Goal: Task Accomplishment & Management: Use online tool/utility

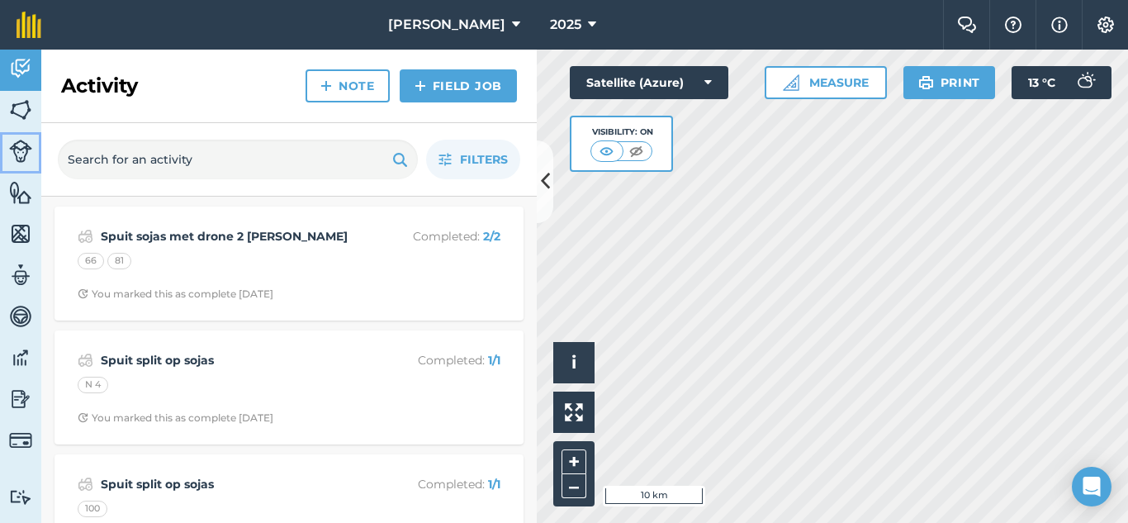
click at [19, 156] on img at bounding box center [20, 151] width 23 height 23
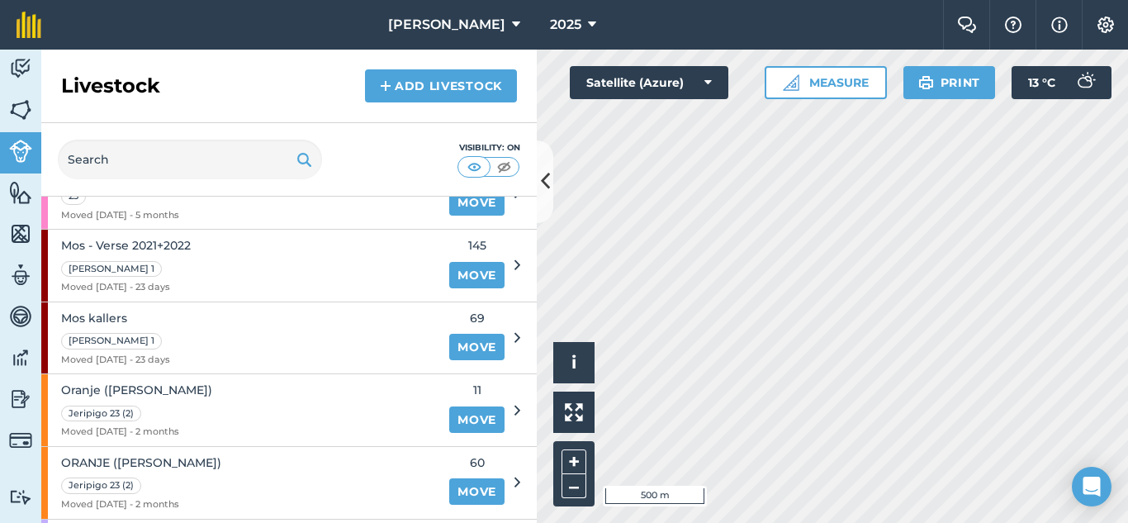
scroll to position [661, 0]
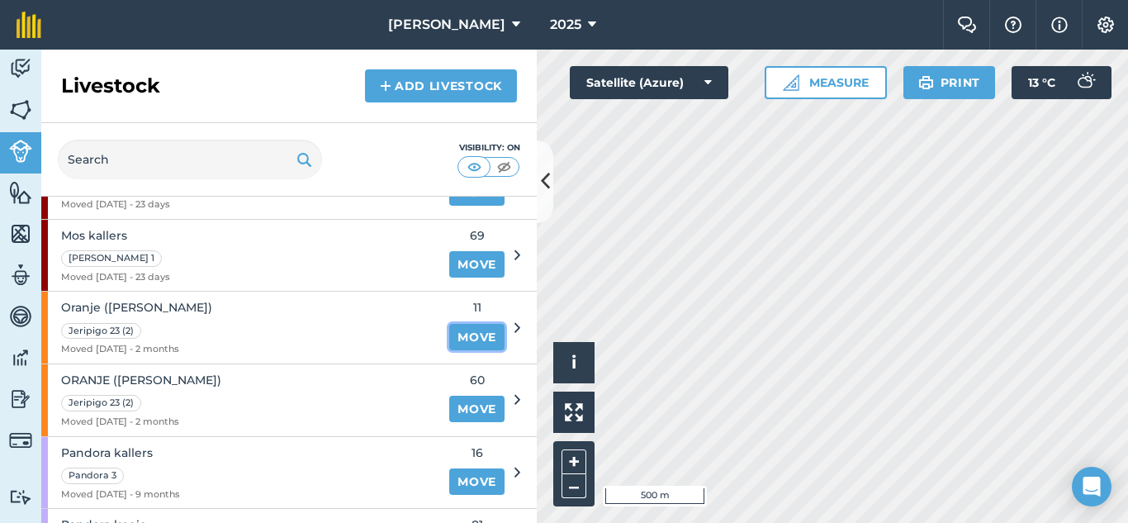
click at [461, 337] on link "Move" at bounding box center [476, 337] width 55 height 26
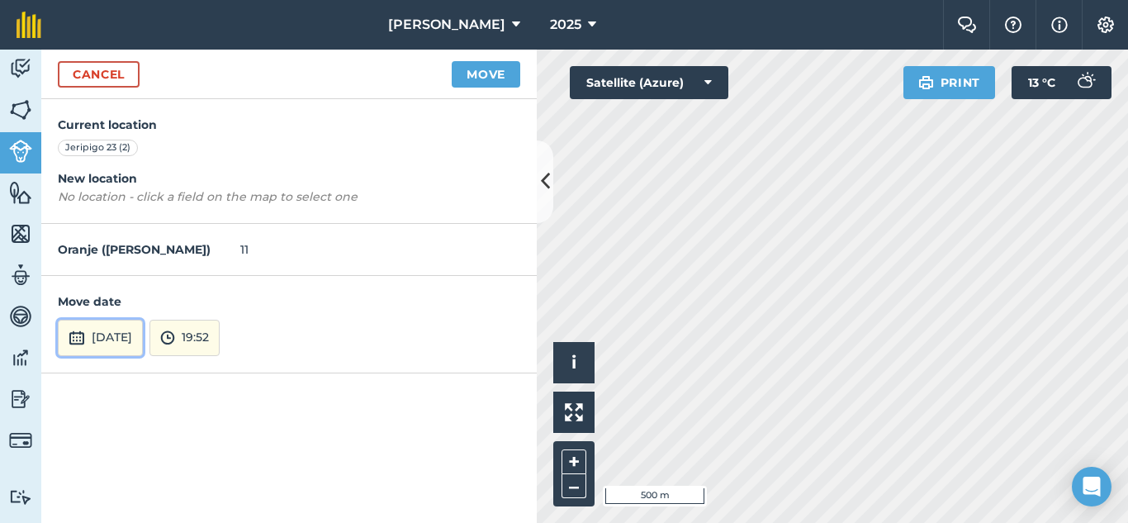
click at [141, 331] on button "[DATE]" at bounding box center [100, 338] width 85 height 36
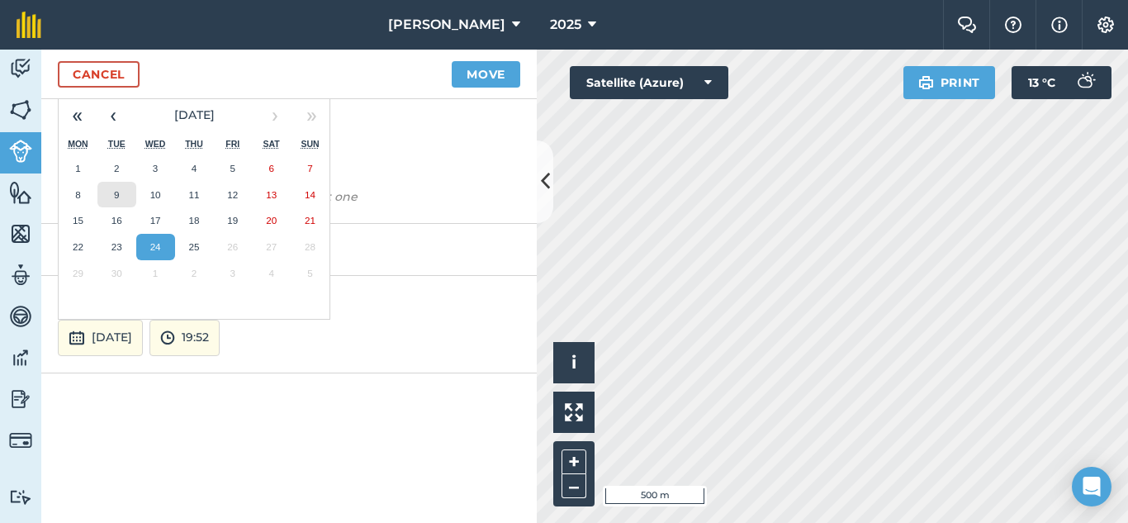
click at [117, 195] on abbr "9" at bounding box center [116, 194] width 5 height 11
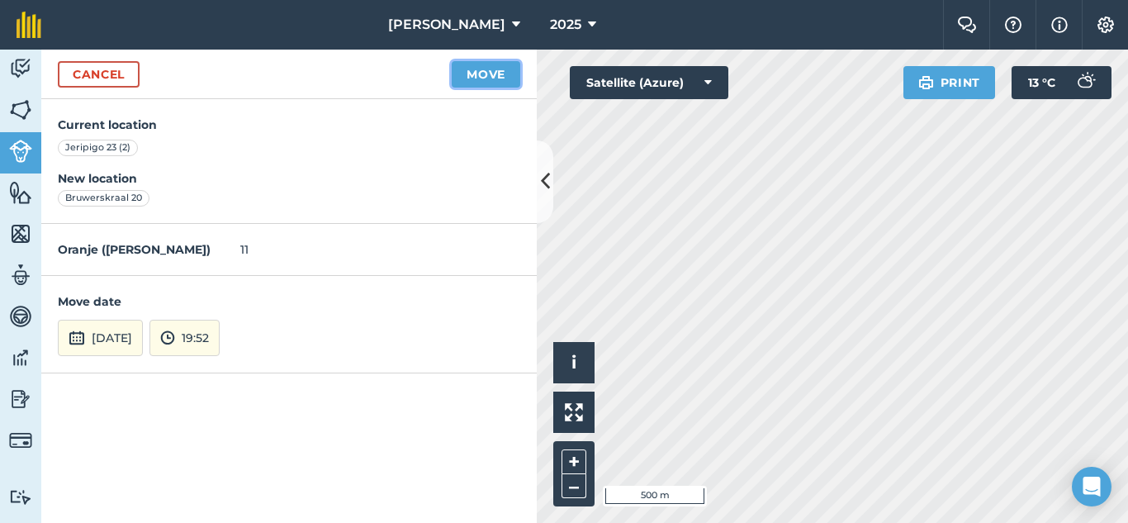
click at [483, 79] on button "Move" at bounding box center [486, 74] width 69 height 26
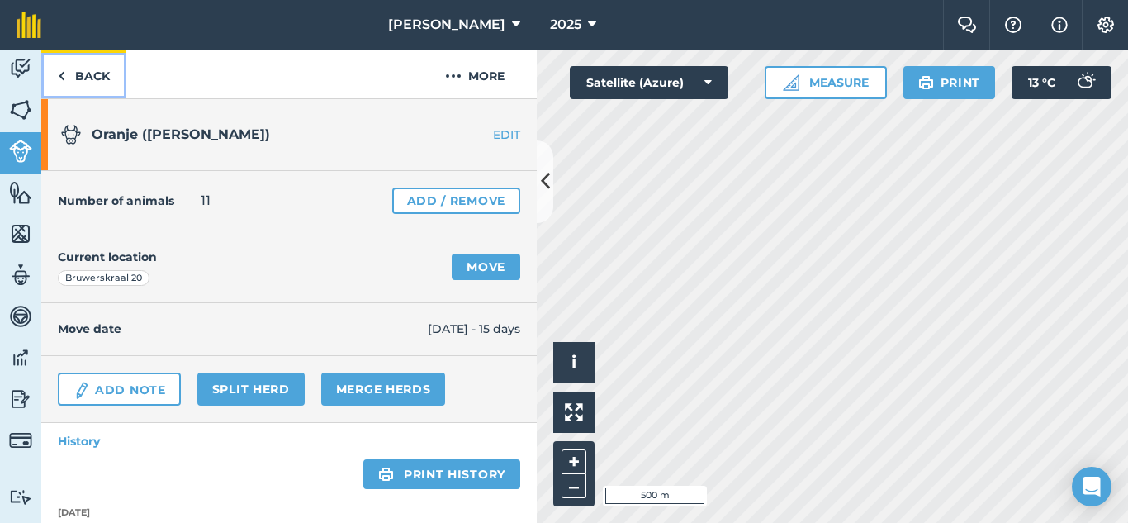
click at [64, 74] on img at bounding box center [61, 76] width 7 height 20
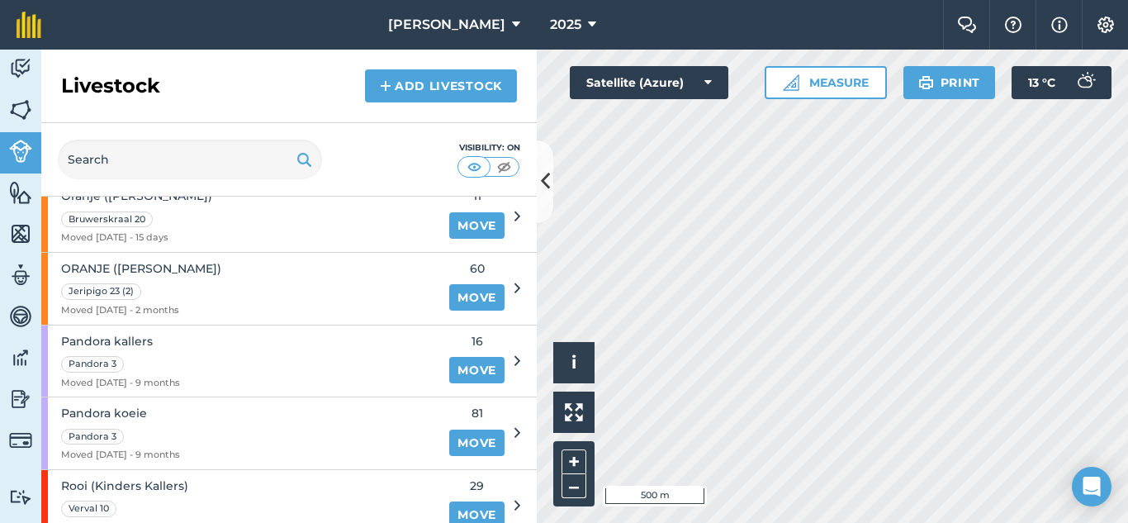
scroll to position [743, 0]
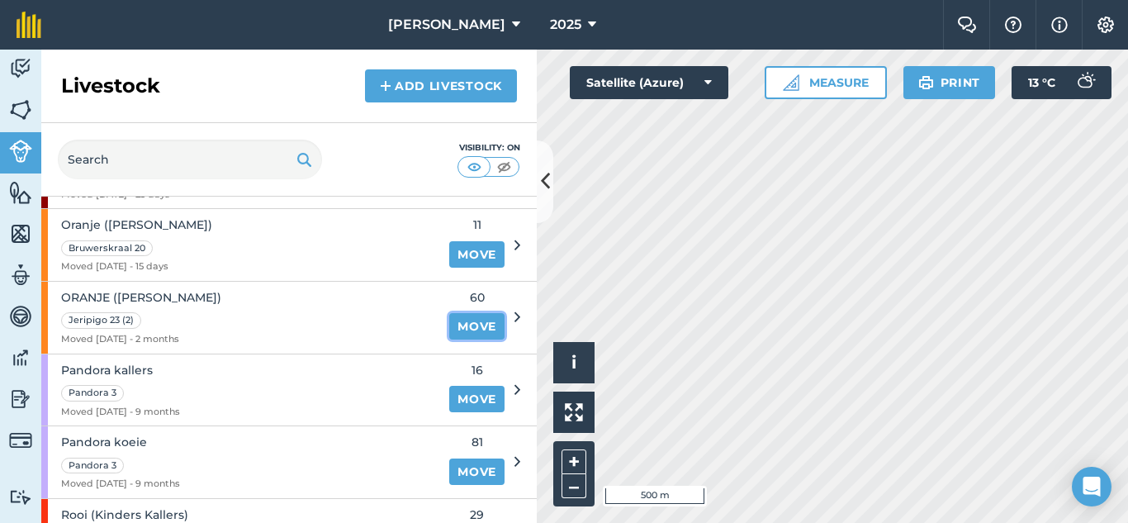
click at [452, 324] on link "Move" at bounding box center [476, 326] width 55 height 26
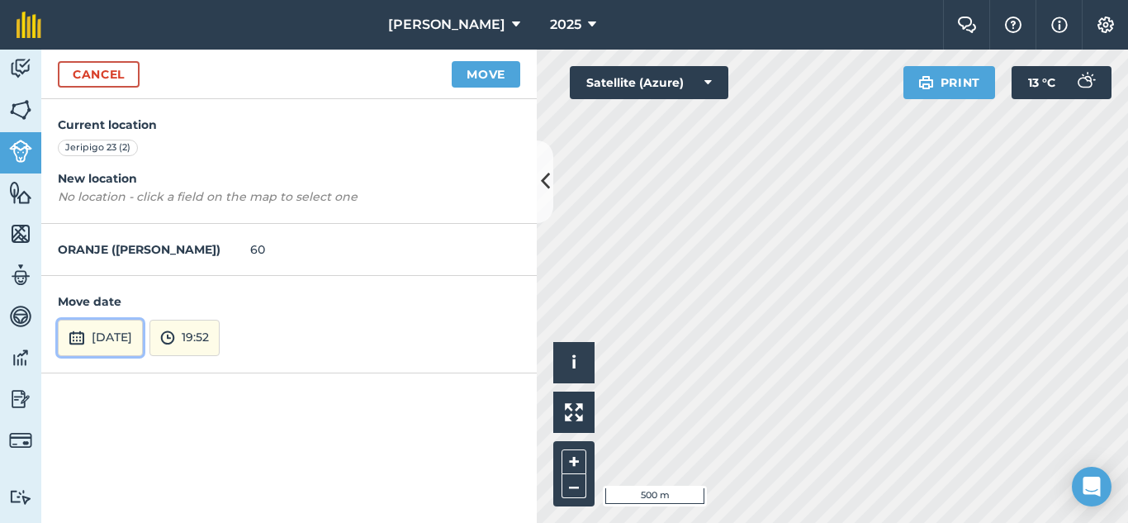
click at [143, 343] on button "[DATE]" at bounding box center [100, 338] width 85 height 36
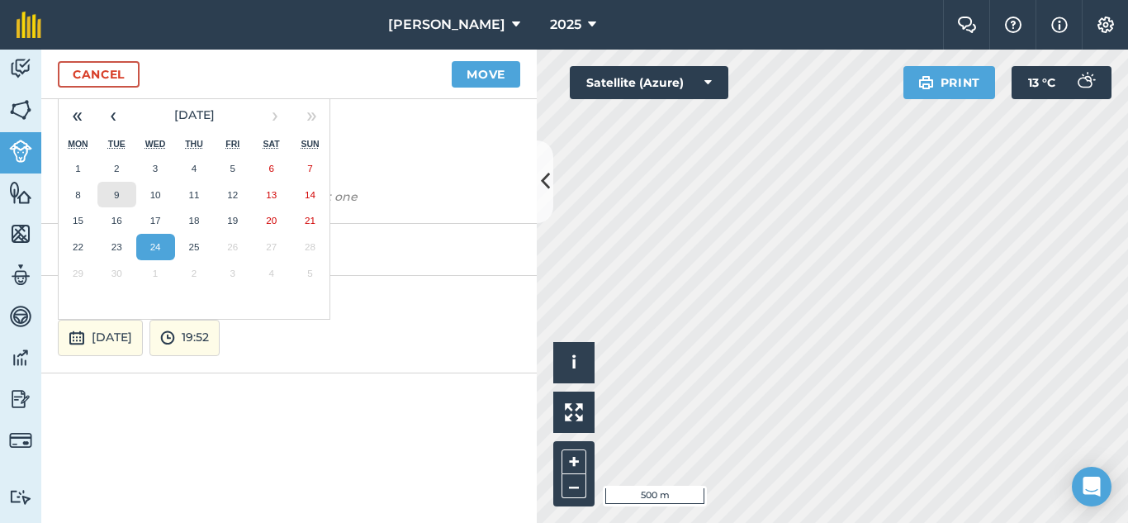
click at [117, 190] on abbr "9" at bounding box center [116, 194] width 5 height 11
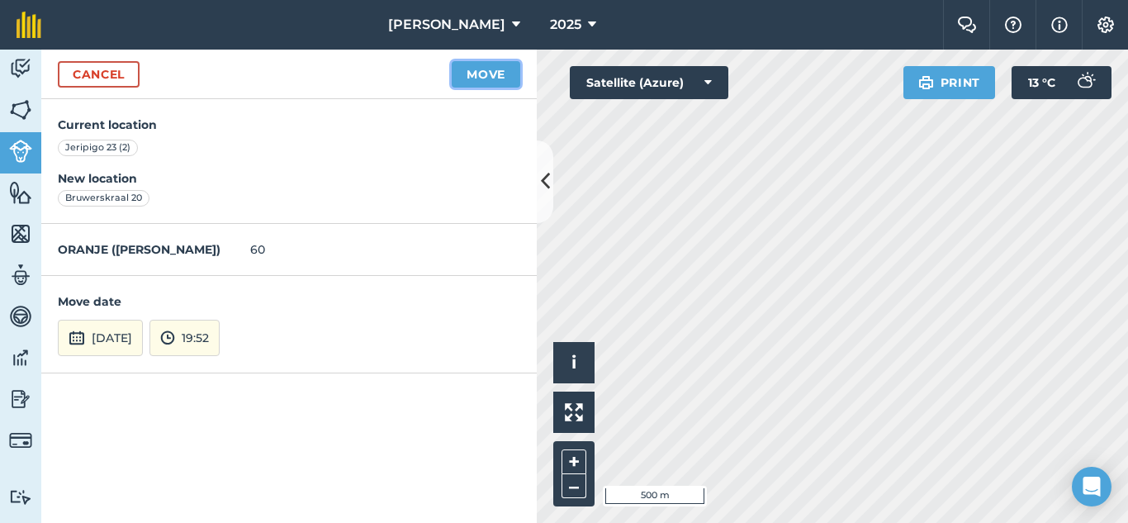
click at [457, 77] on button "Move" at bounding box center [486, 74] width 69 height 26
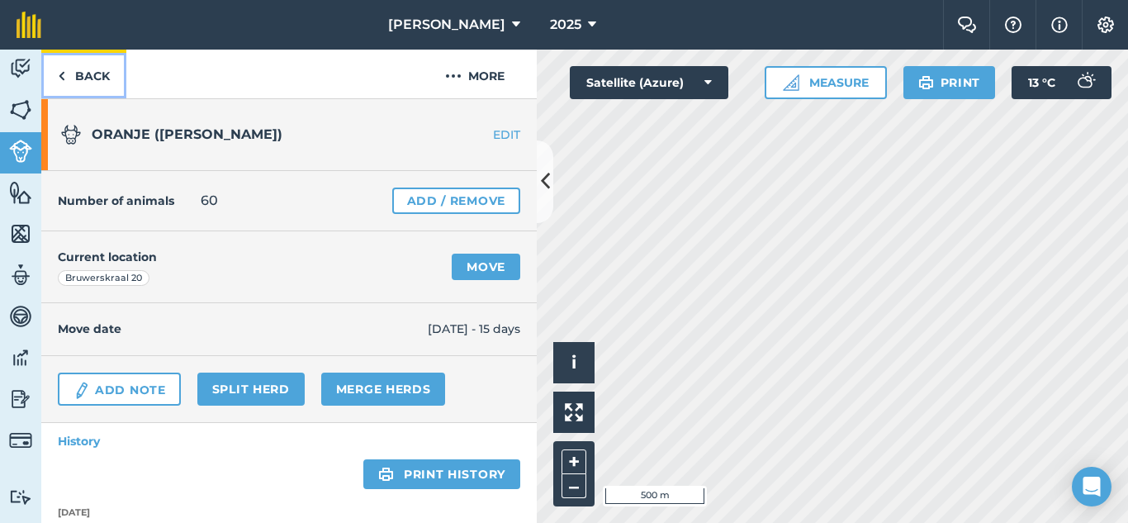
click at [64, 77] on img at bounding box center [61, 76] width 7 height 20
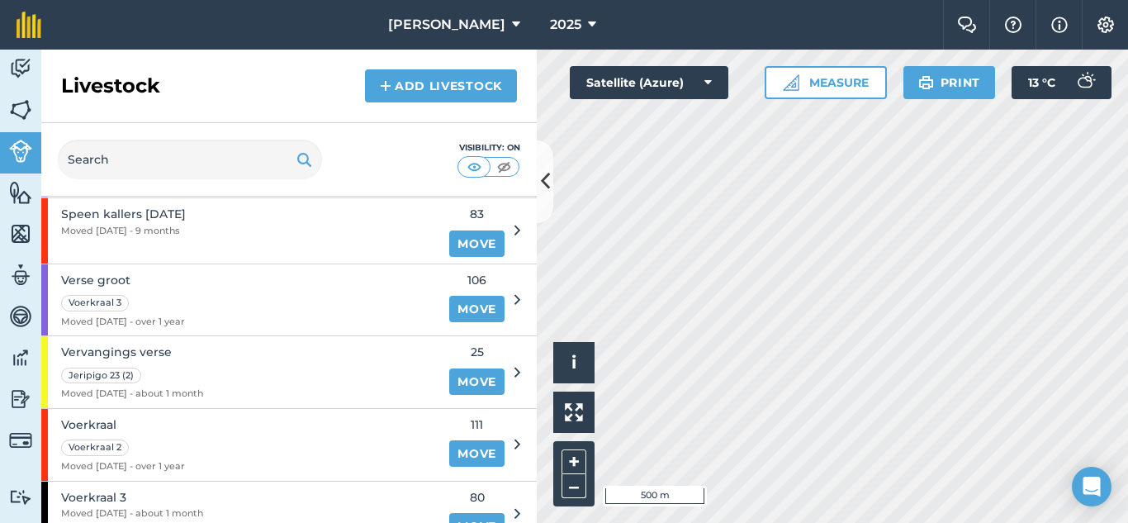
scroll to position [1322, 0]
